Goal: Task Accomplishment & Management: Use online tool/utility

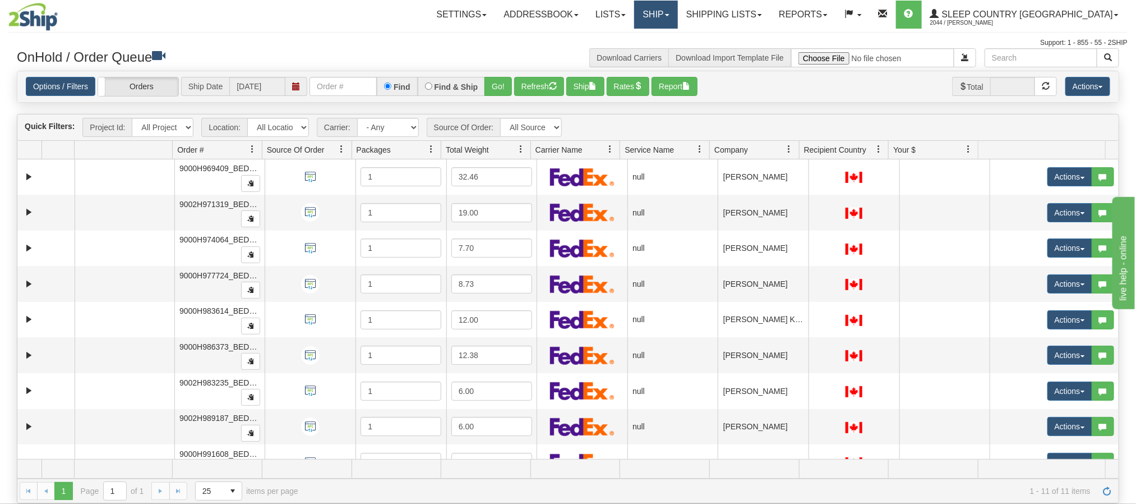
click at [677, 22] on link "Ship" at bounding box center [655, 15] width 43 height 28
click at [630, 36] on span "Ship Screen" at bounding box center [608, 39] width 43 height 9
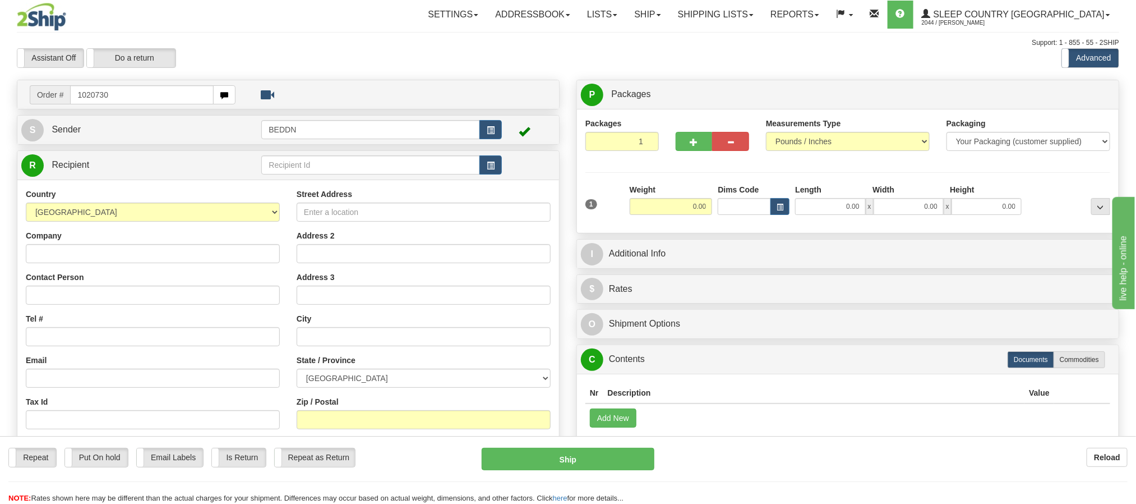
type input "1020730"
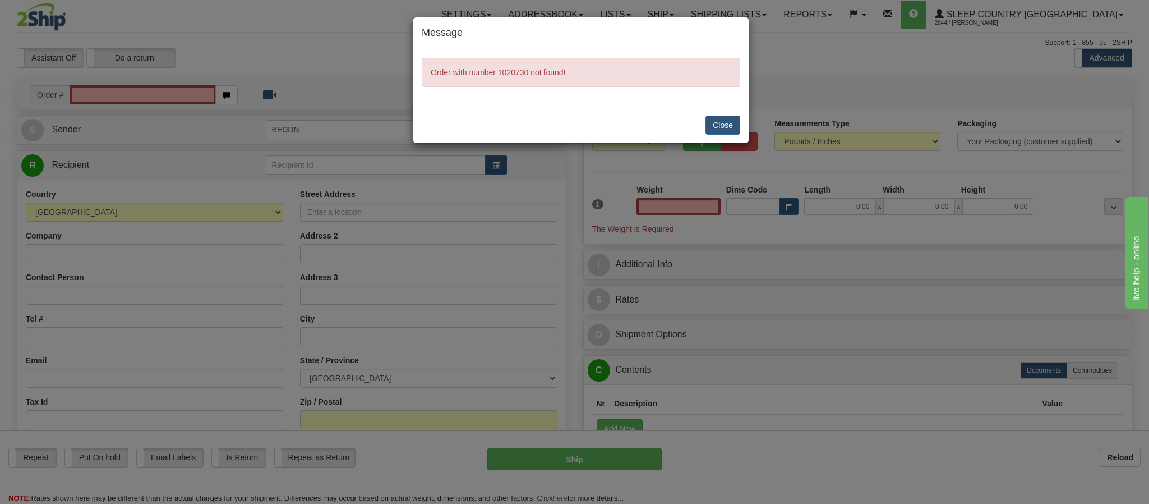
type input "0.00"
click at [737, 128] on button "Close" at bounding box center [722, 125] width 35 height 19
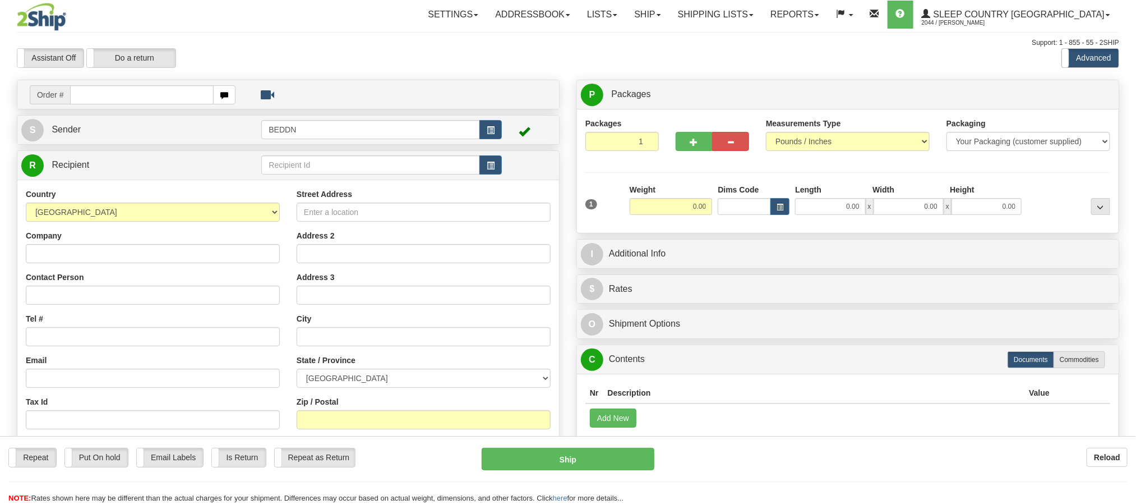
click at [176, 93] on input "text" at bounding box center [141, 94] width 143 height 19
type input "1020734"
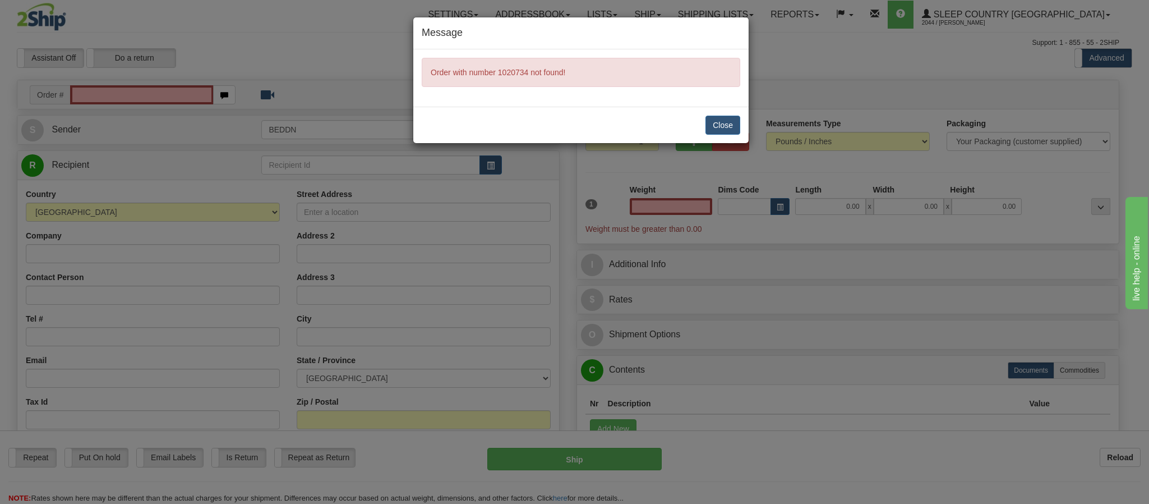
type input "0.00"
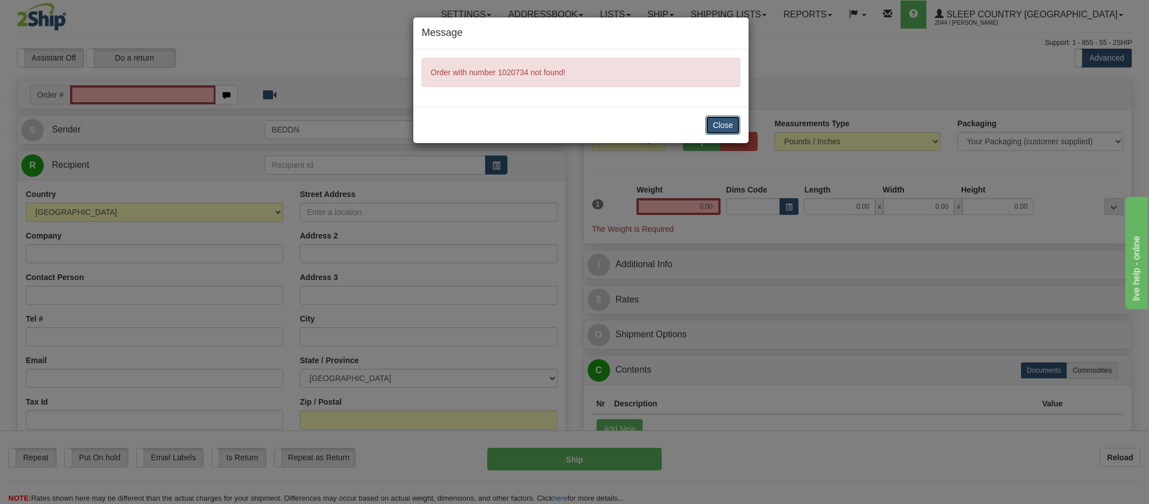
click at [718, 128] on button "Close" at bounding box center [722, 125] width 35 height 19
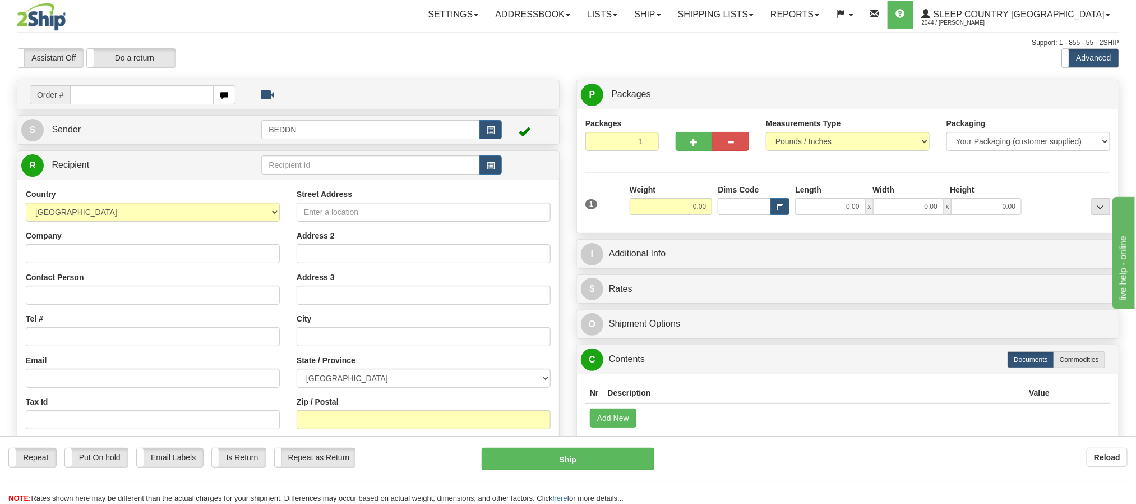
drag, startPoint x: 0, startPoint y: 0, endPoint x: 150, endPoint y: 86, distance: 173.1
click at [150, 86] on input "text" at bounding box center [141, 94] width 143 height 19
type input "1020532"
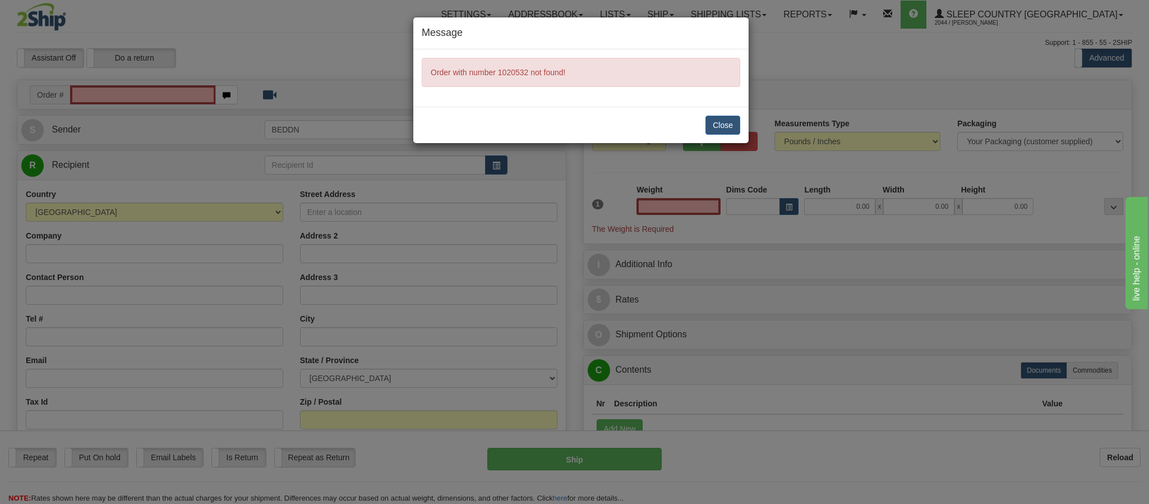
type input "0.00"
click at [711, 125] on button "Close" at bounding box center [722, 125] width 35 height 19
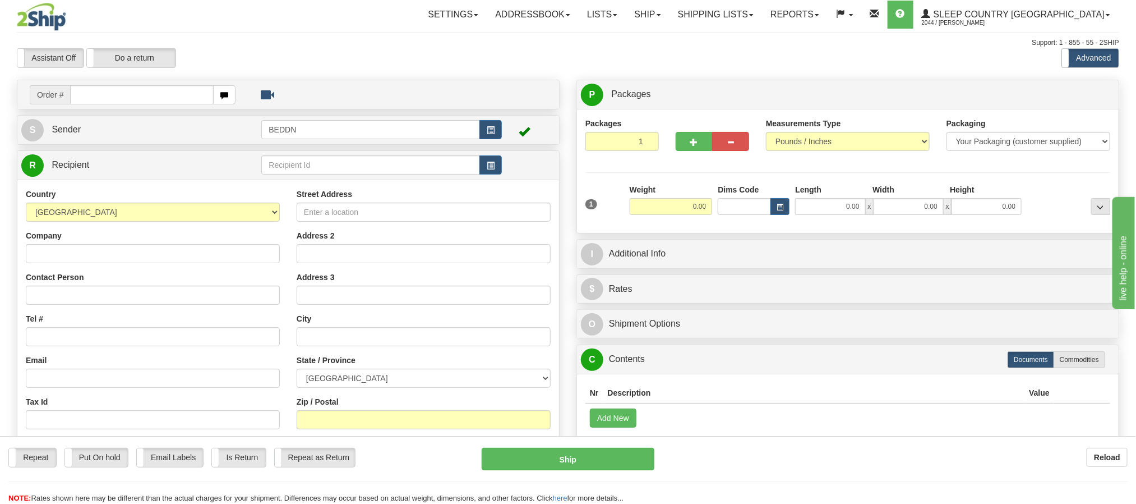
drag, startPoint x: 0, startPoint y: 0, endPoint x: 158, endPoint y: 94, distance: 184.1
click at [158, 94] on input "text" at bounding box center [141, 94] width 143 height 19
type input "1020642"
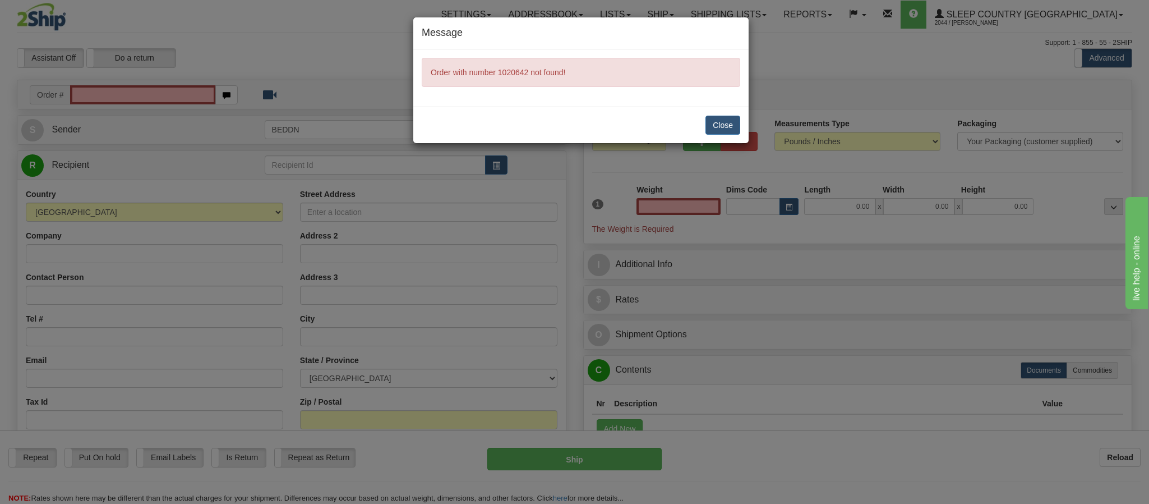
type input "0.00"
click at [729, 130] on button "Close" at bounding box center [722, 125] width 35 height 19
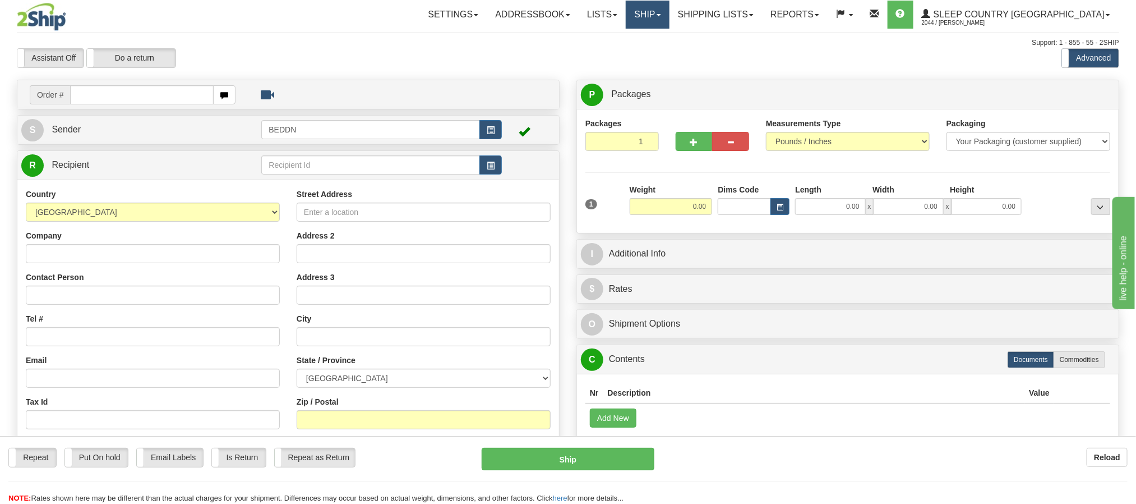
click at [669, 17] on link "Ship" at bounding box center [647, 15] width 43 height 28
click at [658, 54] on span "OnHold / Order Queue" at bounding box center [618, 53] width 79 height 9
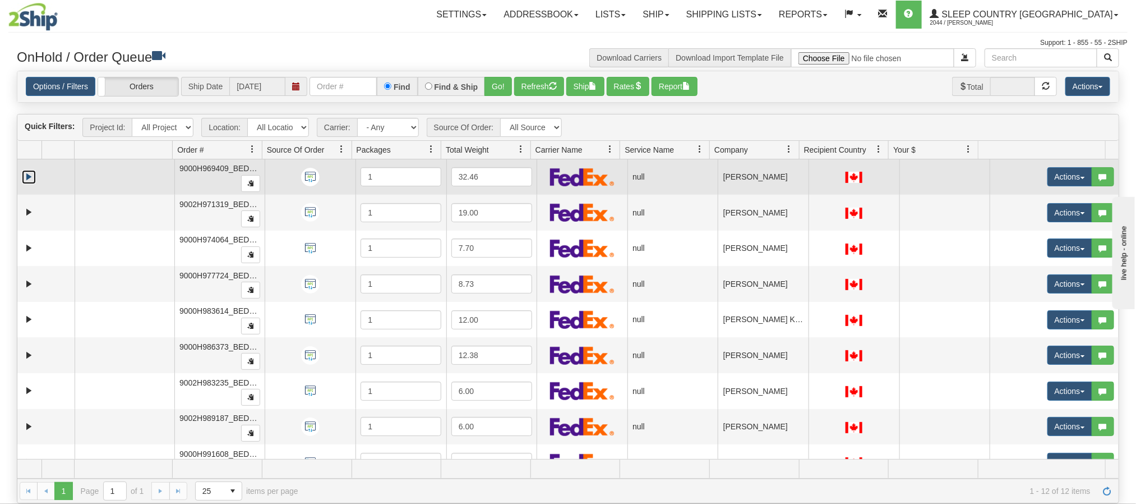
click at [22, 177] on link "Expand" at bounding box center [29, 177] width 14 height 14
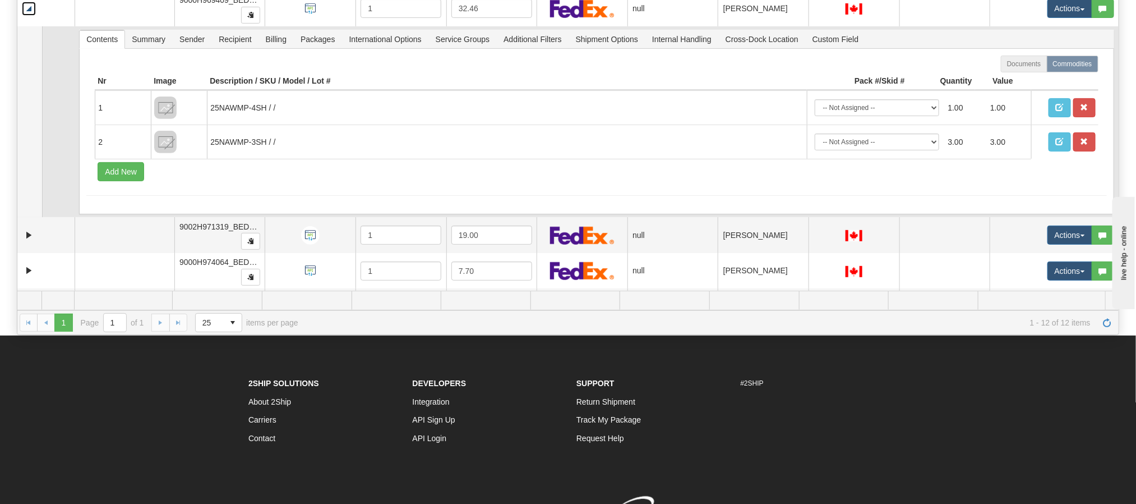
scroll to position [84, 0]
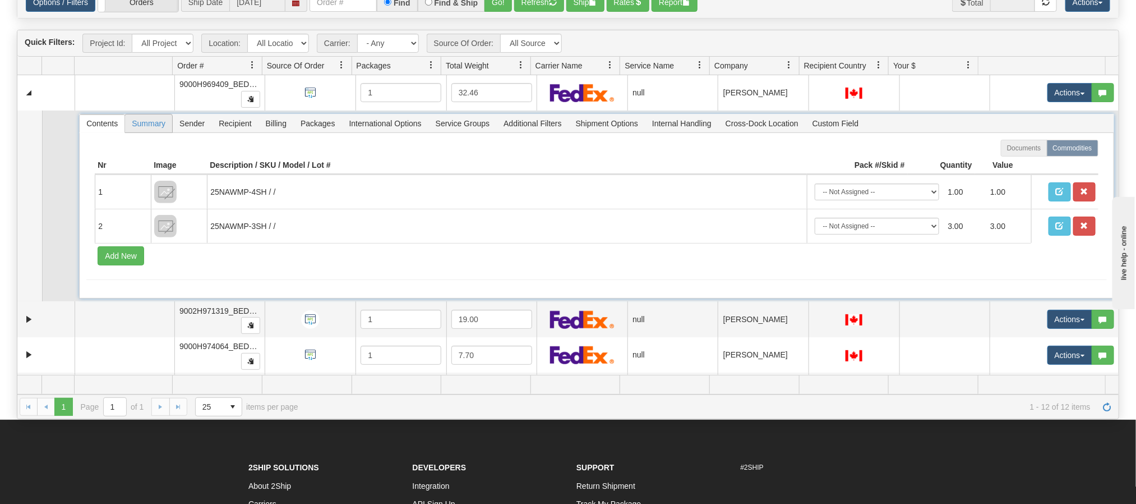
click at [140, 124] on span "Summary" at bounding box center [148, 123] width 47 height 18
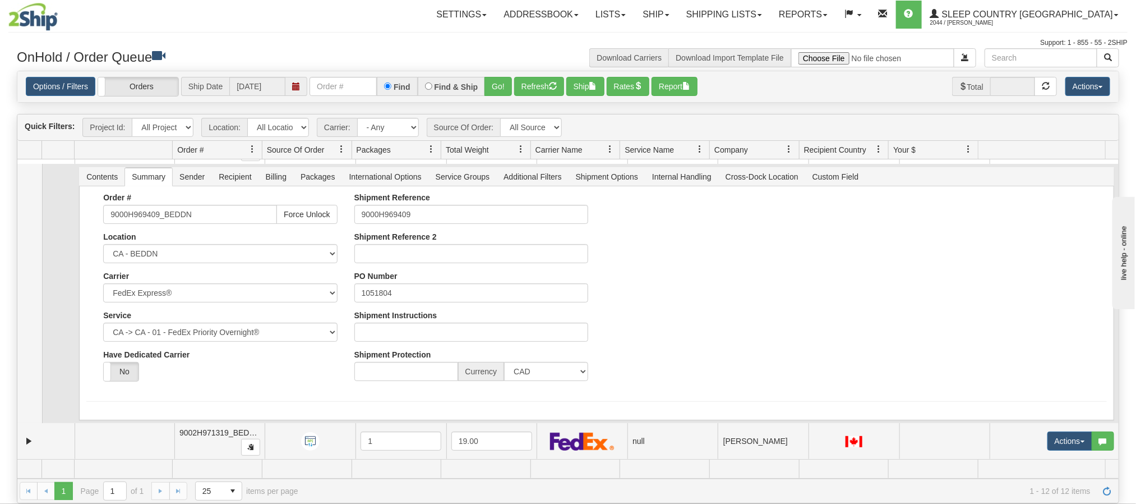
scroll to position [0, 0]
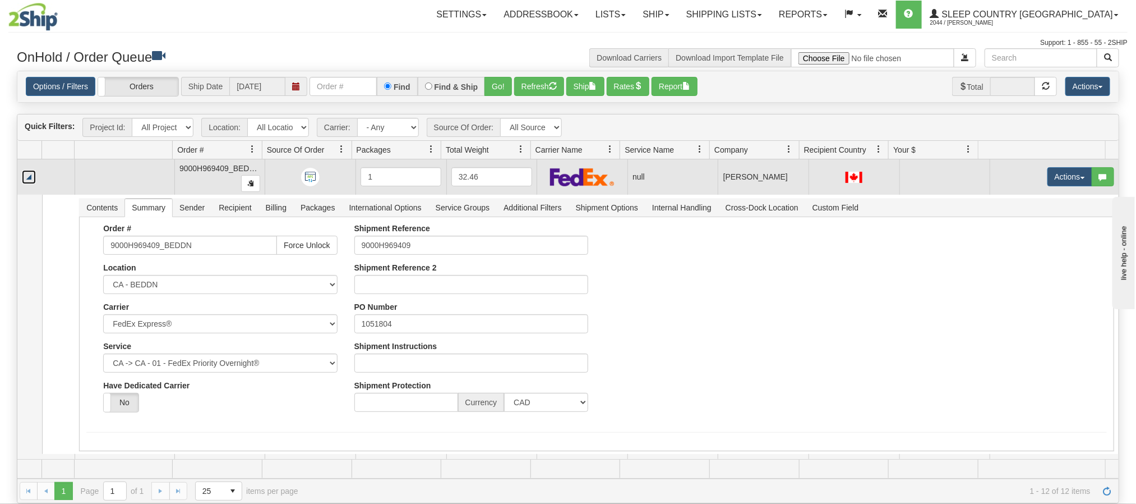
click at [29, 176] on link "Collapse" at bounding box center [29, 177] width 14 height 14
